Goal: Find specific page/section: Find specific page/section

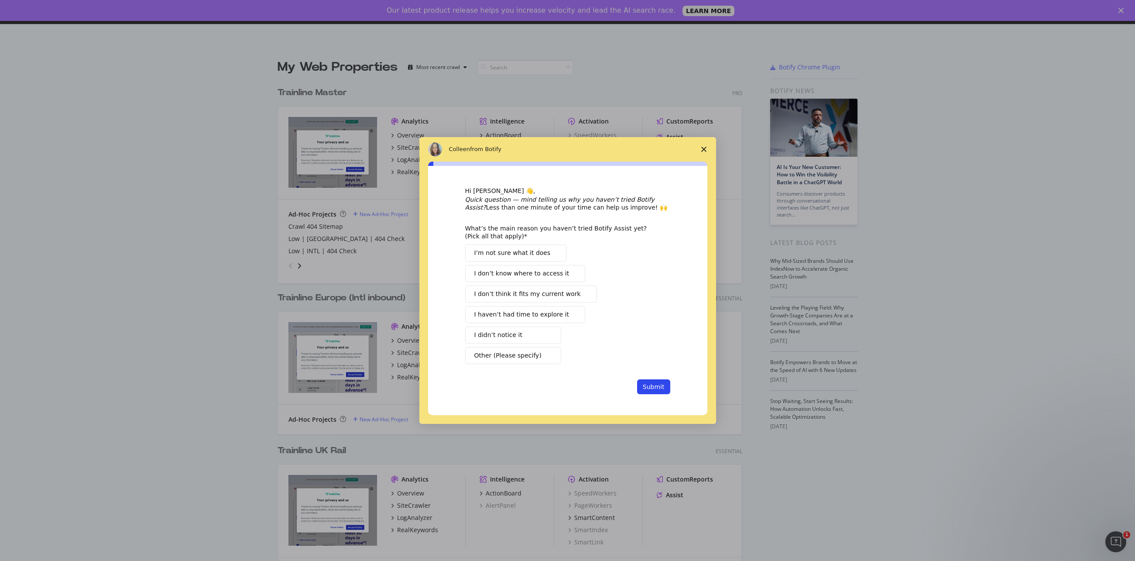
click at [703, 149] on icon "Close survey" at bounding box center [703, 149] width 5 height 5
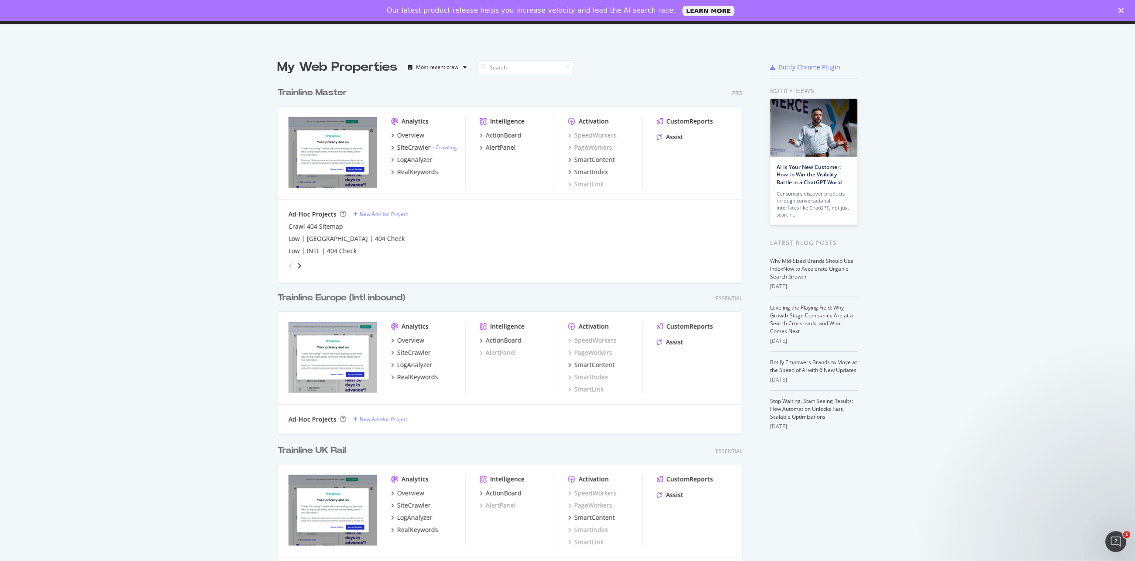
scroll to position [31, 0]
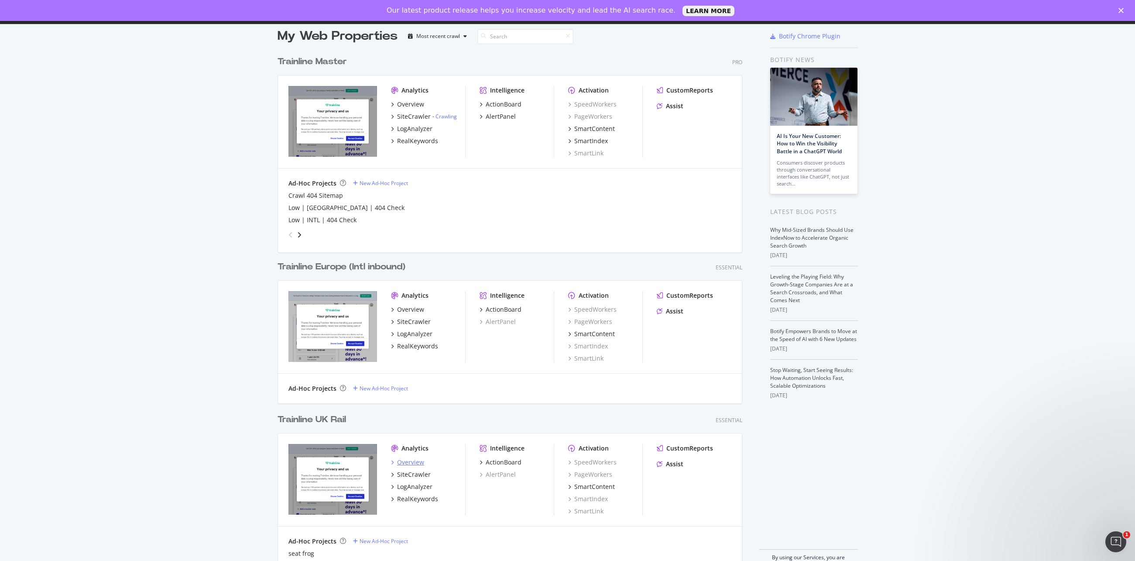
click at [402, 459] on div "Overview" at bounding box center [410, 462] width 27 height 9
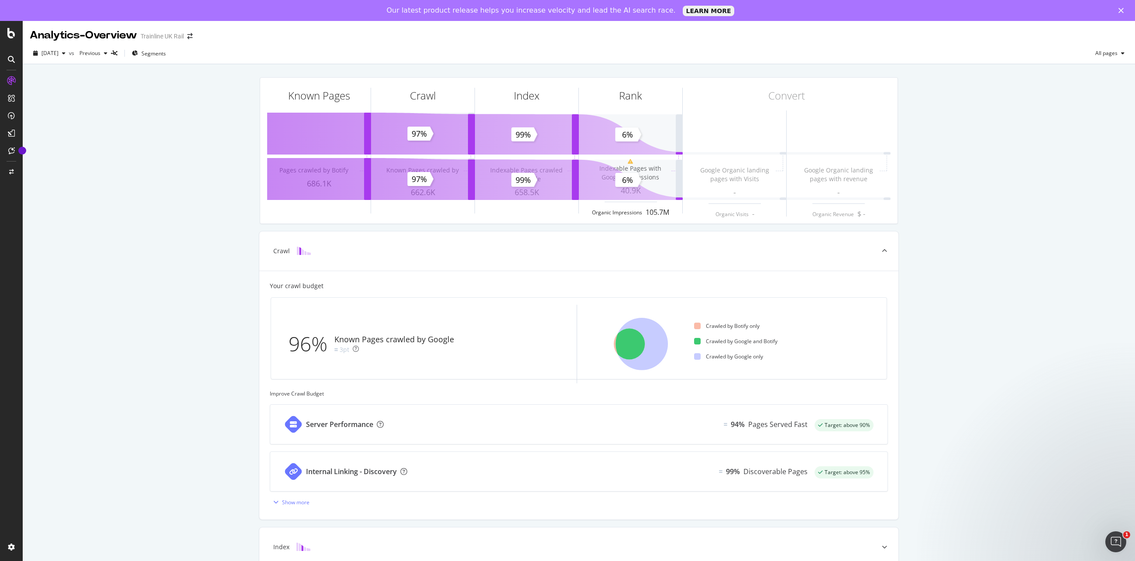
click at [1058, 211] on div "Known Pages Pages crawled by Botify 686.1K Crawl Known Pages crawled by Google …" at bounding box center [579, 357] width 1112 height 587
click at [437, 123] on div "Crawl" at bounding box center [422, 111] width 103 height 67
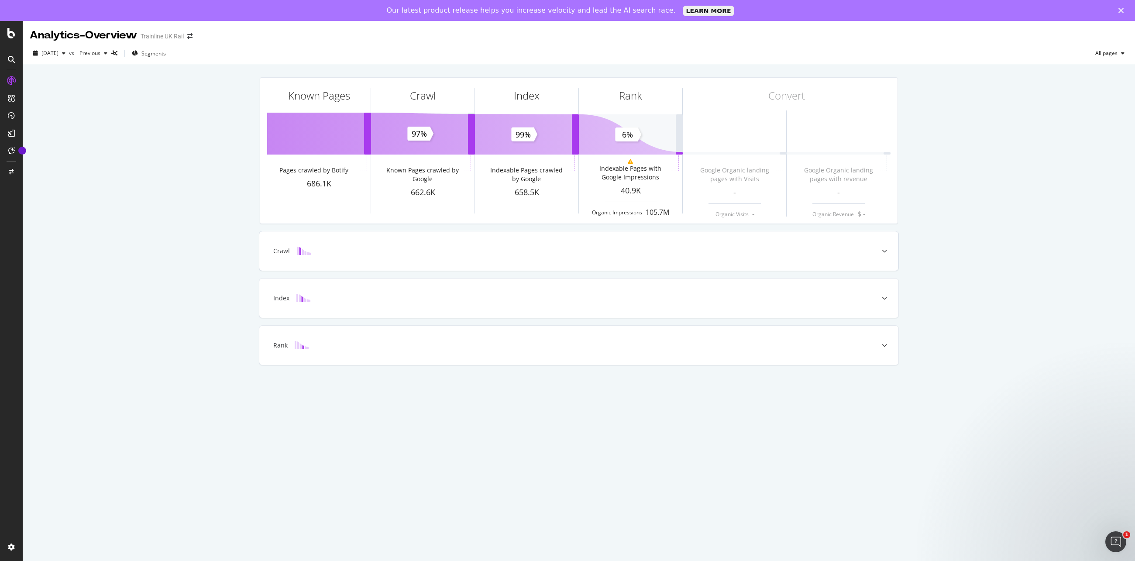
click at [504, 239] on div "Crawl" at bounding box center [578, 250] width 639 height 39
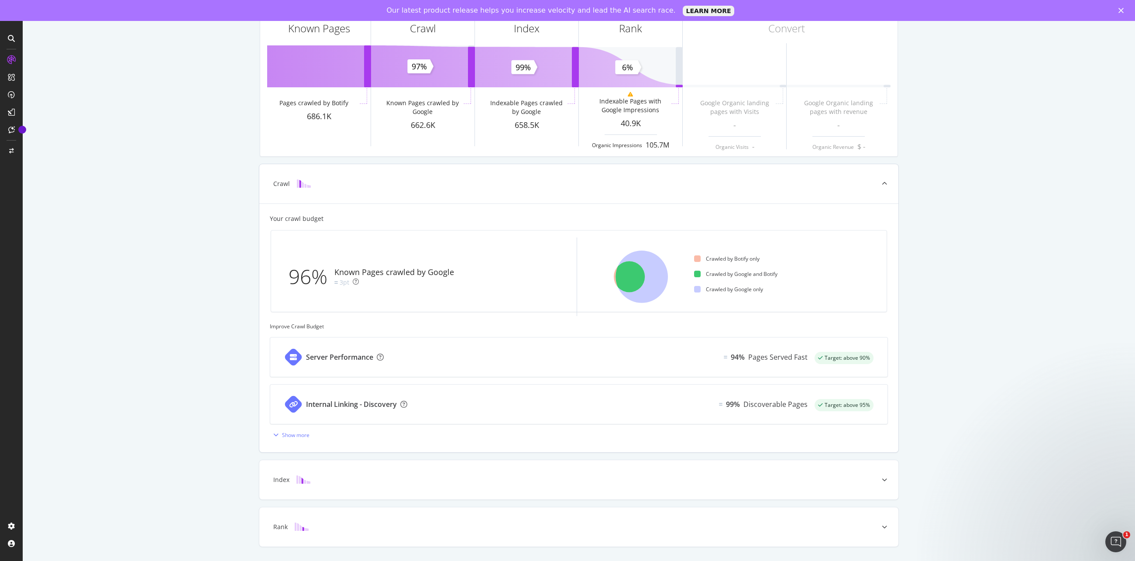
scroll to position [70, 0]
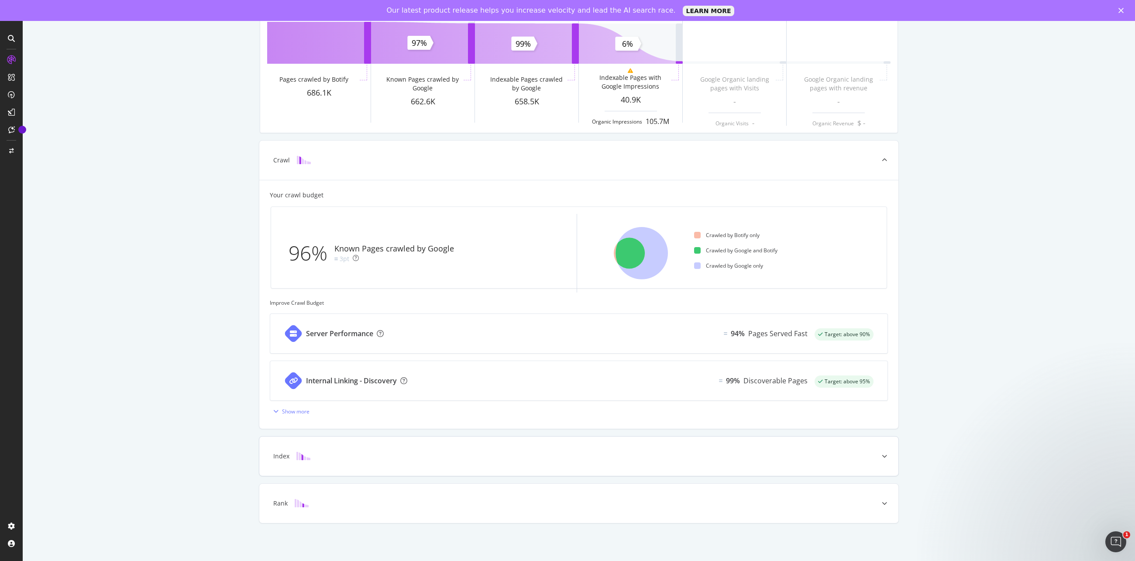
drag, startPoint x: 485, startPoint y: 452, endPoint x: 487, endPoint y: 447, distance: 5.3
click at [487, 447] on div "Index" at bounding box center [578, 455] width 639 height 39
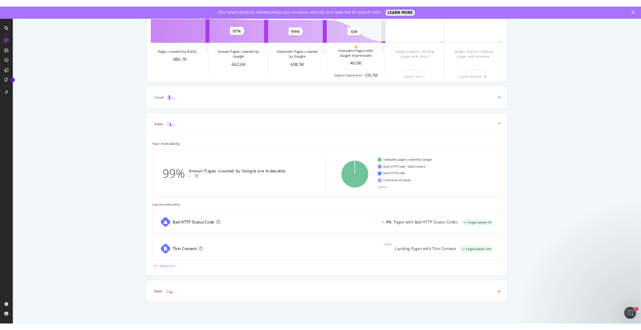
scroll to position [0, 0]
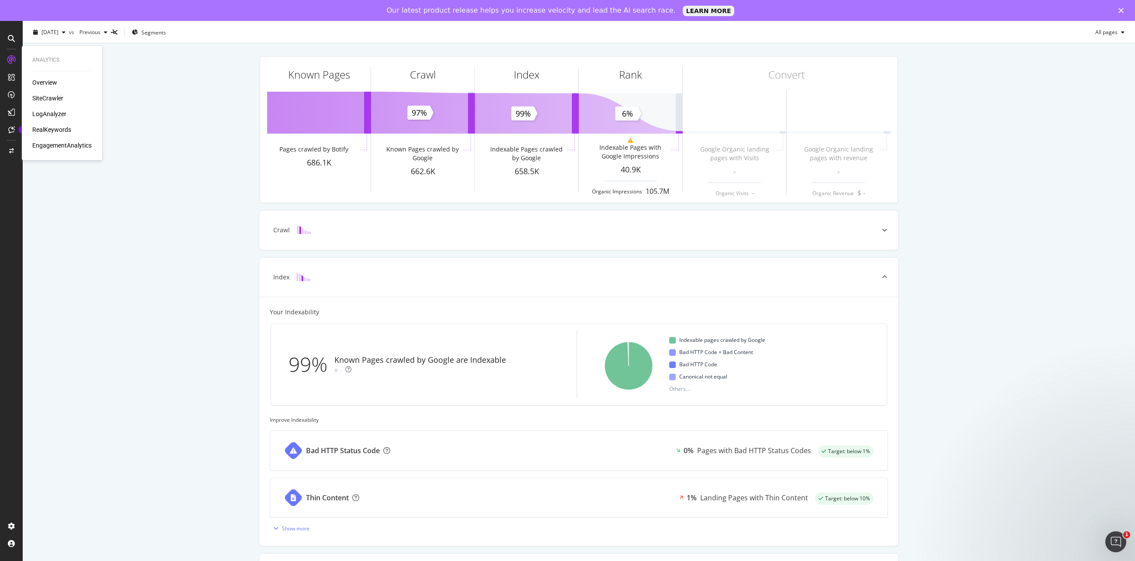
click at [54, 95] on div "SiteCrawler" at bounding box center [47, 98] width 31 height 9
